Goal: Task Accomplishment & Management: Complete application form

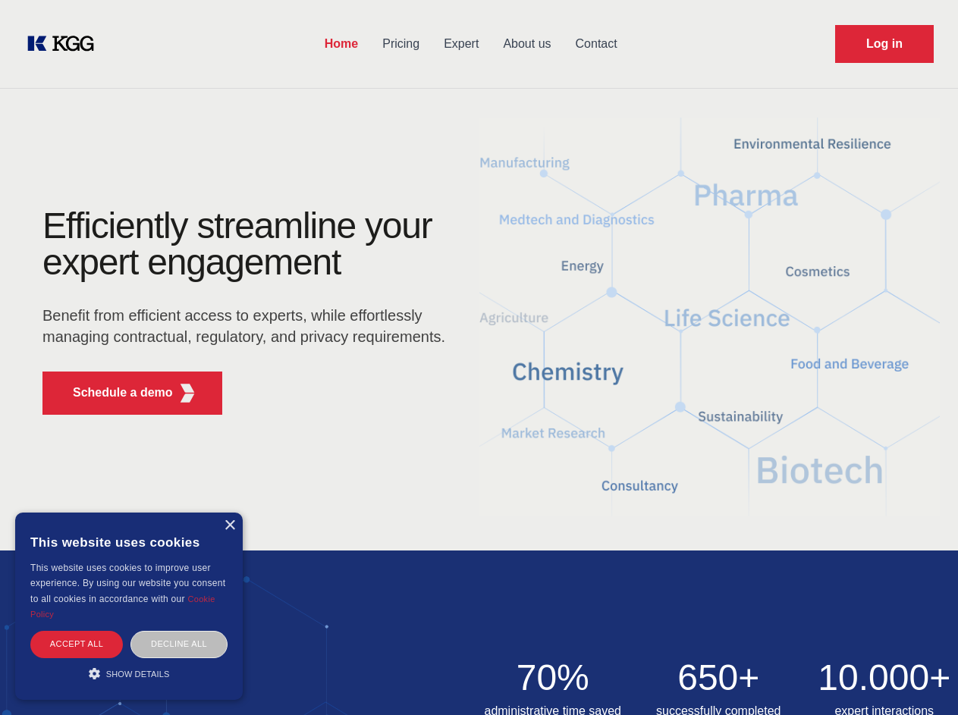
click at [478, 357] on div "Efficiently streamline your expert engagement Benefit from efficient access to …" at bounding box center [248, 317] width 461 height 219
click at [114, 393] on p "Schedule a demo" at bounding box center [123, 393] width 100 height 18
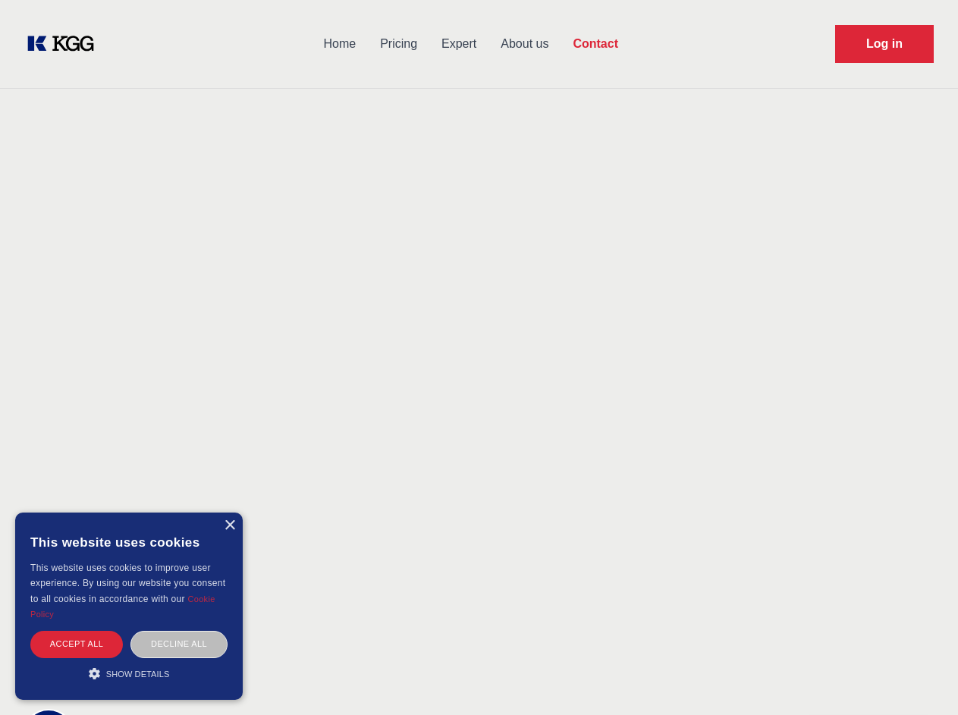
click at [229, 525] on div "× This website uses cookies This website uses cookies to improve user experienc…" at bounding box center [128, 606] width 227 height 187
click at [77, 644] on div "Accept all" at bounding box center [76, 644] width 92 height 27
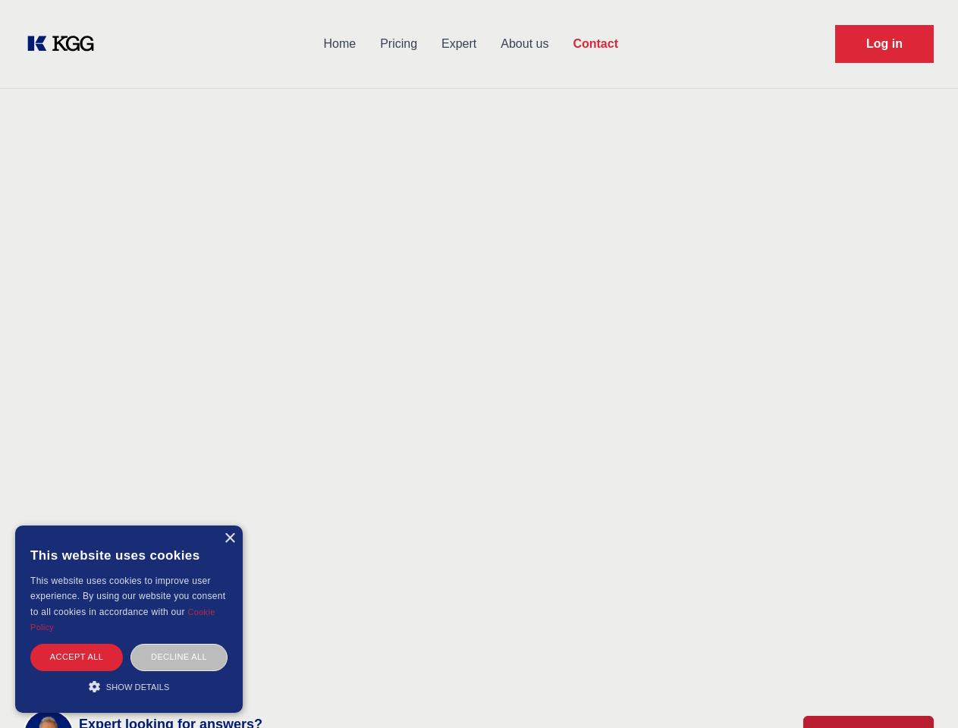
click at [179, 644] on div "Decline all" at bounding box center [178, 657] width 97 height 27
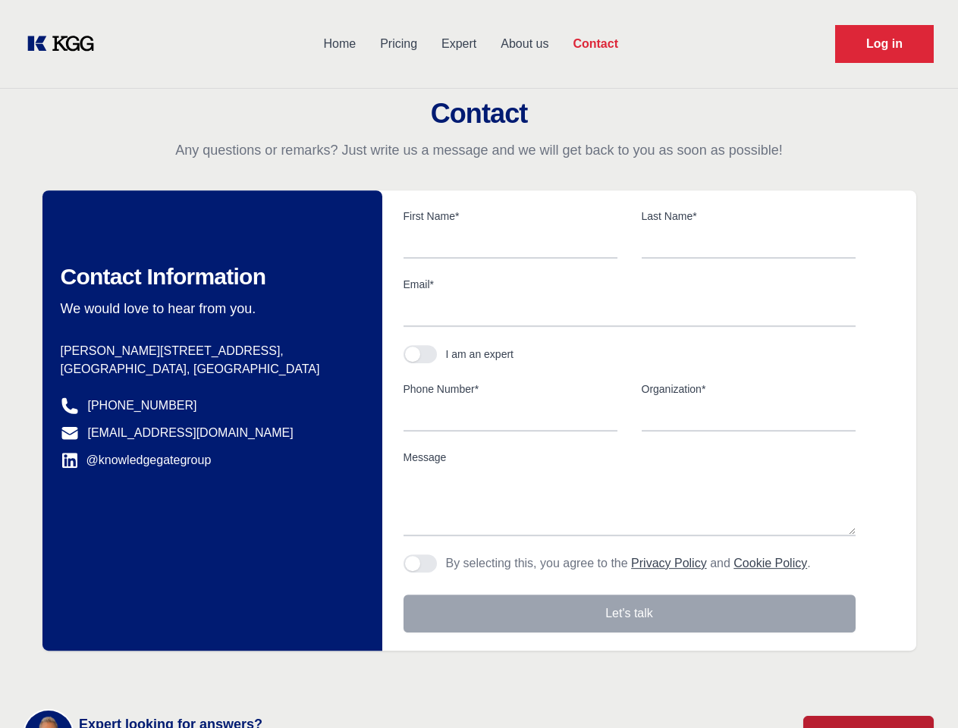
click at [129, 673] on main "Contact Any questions or remarks? Just write us a message and we will get back …" at bounding box center [479, 394] width 958 height 789
